Goal: Transaction & Acquisition: Purchase product/service

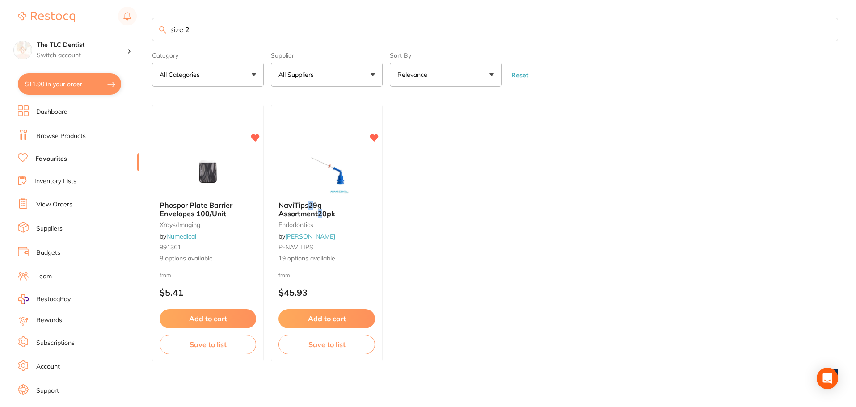
click at [59, 157] on link "Favourites" at bounding box center [51, 159] width 32 height 9
drag, startPoint x: 198, startPoint y: 27, endPoint x: 152, endPoint y: 30, distance: 45.2
click at [152, 30] on input "size 2" at bounding box center [495, 29] width 686 height 23
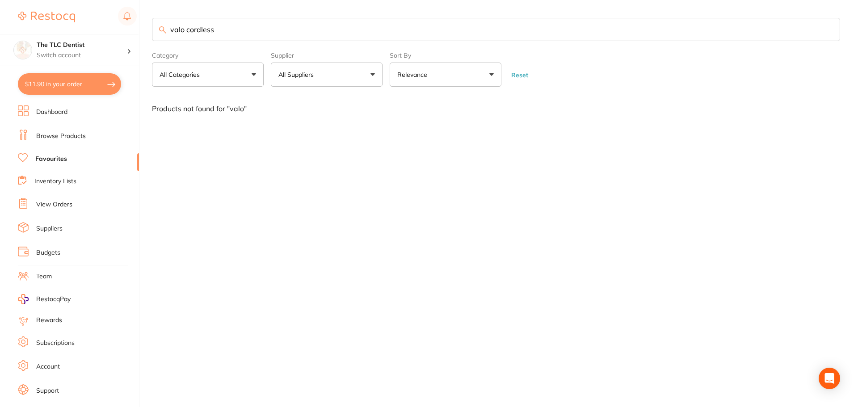
type input "valo cordless"
drag, startPoint x: 216, startPoint y: 33, endPoint x: 164, endPoint y: 32, distance: 51.8
click at [164, 32] on div "valo cordless" at bounding box center [496, 29] width 688 height 23
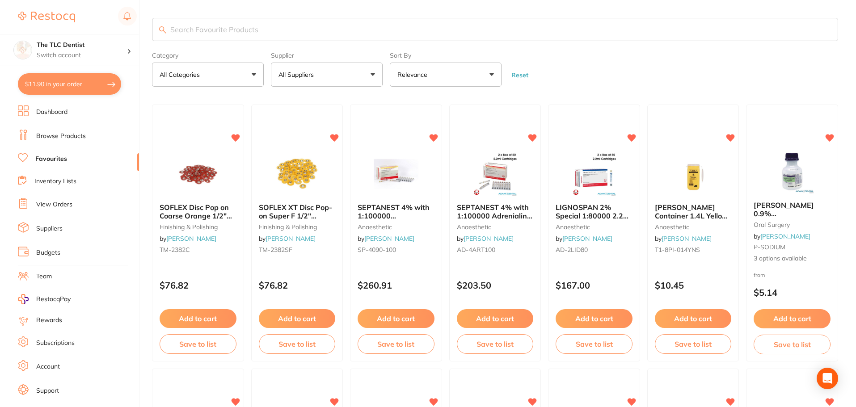
click at [65, 133] on link "Browse Products" at bounding box center [61, 136] width 50 height 9
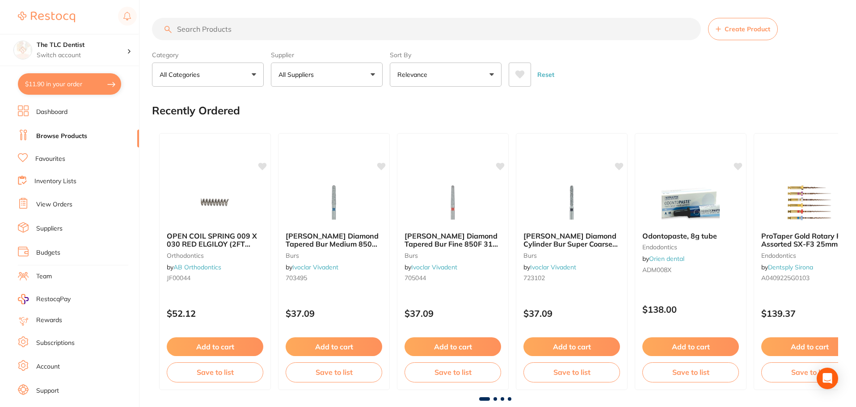
click at [244, 30] on input "search" at bounding box center [426, 29] width 549 height 22
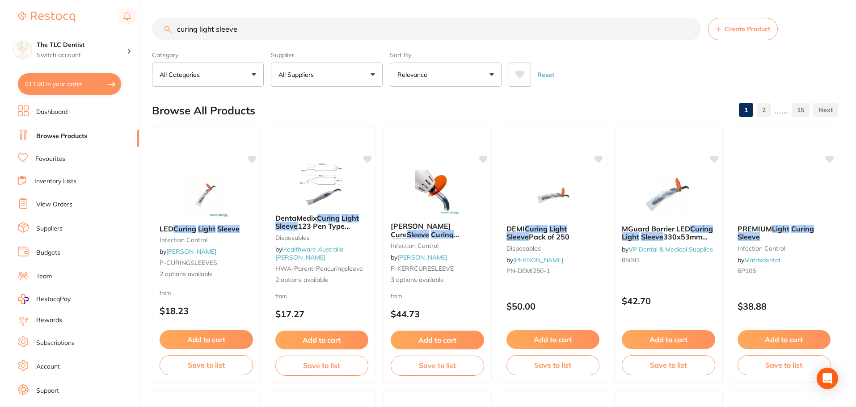
type input "curing light sleeves"
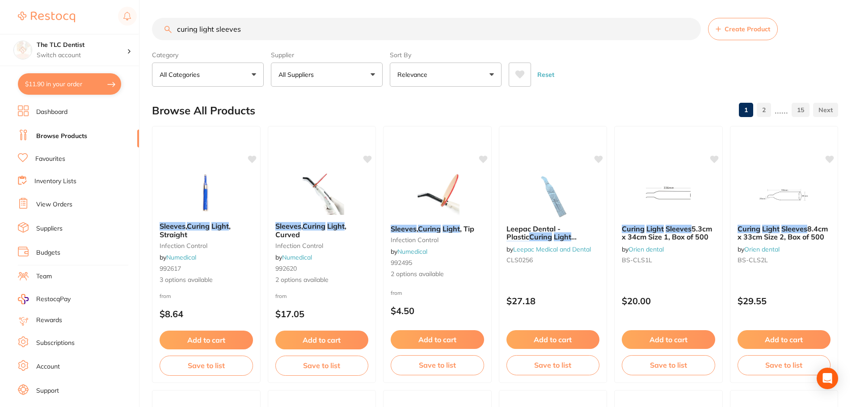
drag, startPoint x: 245, startPoint y: 27, endPoint x: 108, endPoint y: 14, distance: 137.8
click at [108, 14] on div "$11.90 The TLC Dentist Switch account The TLC Dentist $11.90 in your order Dash…" at bounding box center [428, 203] width 856 height 407
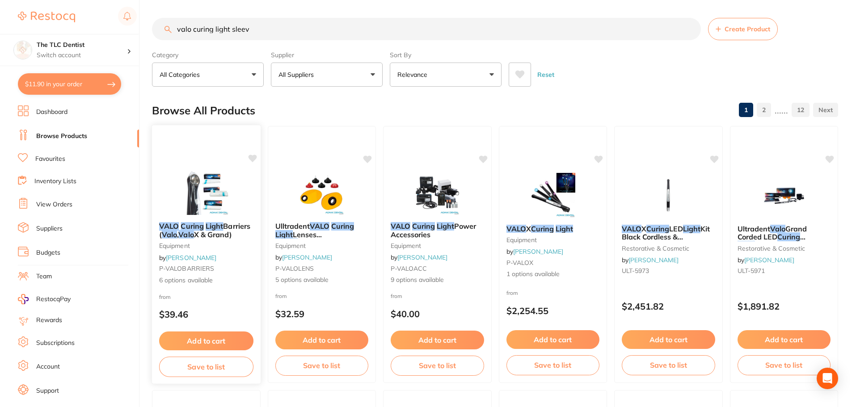
click at [198, 339] on button "Add to cart" at bounding box center [206, 341] width 94 height 19
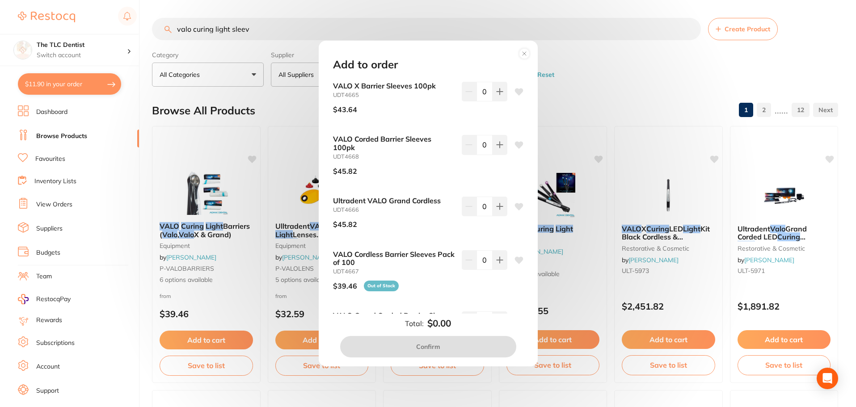
click at [252, 25] on div "Add to order VALO X Barrier Sleeves 100pk UDT4665 $43.64 0 VALO Corded Barrier …" at bounding box center [428, 203] width 856 height 407
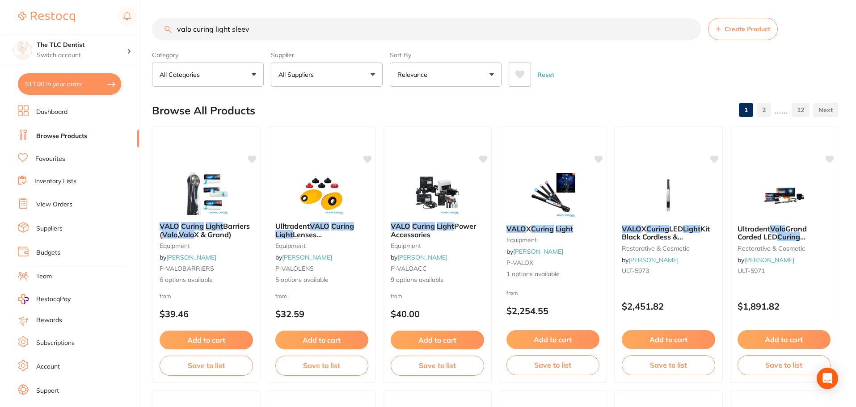
click at [253, 30] on input "valo curing light sleev" at bounding box center [426, 29] width 549 height 22
type input "valo curing light sleeve 500"
